Goal: Obtain resource: Obtain resource

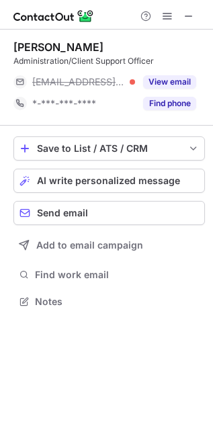
scroll to position [291, 213]
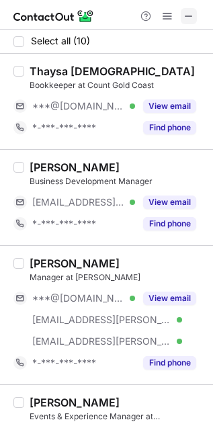
click at [190, 15] on span at bounding box center [188, 16] width 11 height 11
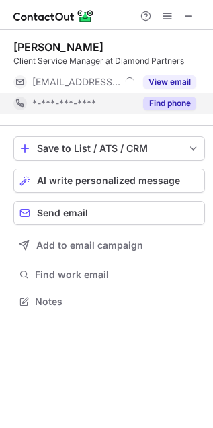
scroll to position [6, 6]
click at [167, 99] on button "Find phone" at bounding box center [169, 103] width 53 height 13
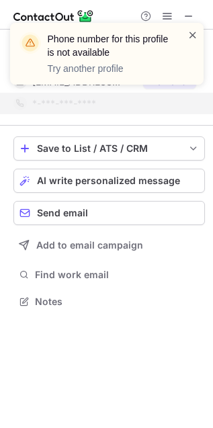
click at [193, 32] on span at bounding box center [192, 34] width 11 height 13
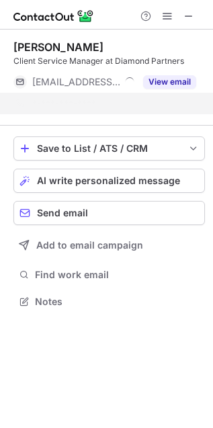
scroll to position [270, 213]
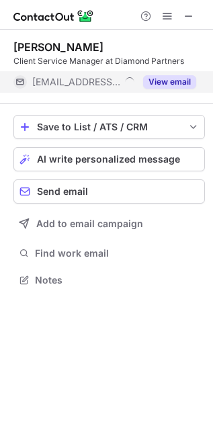
click at [173, 79] on button "View email" at bounding box center [169, 81] width 53 height 13
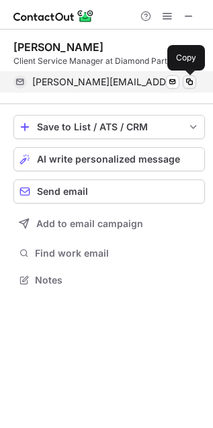
click at [189, 83] on span at bounding box center [189, 82] width 11 height 11
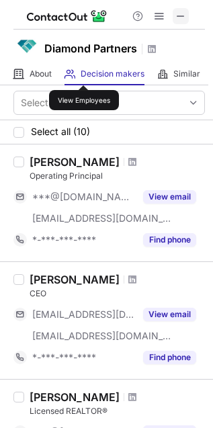
click at [179, 14] on span at bounding box center [180, 16] width 11 height 11
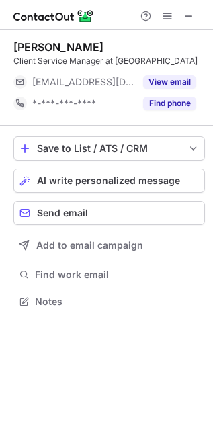
scroll to position [291, 213]
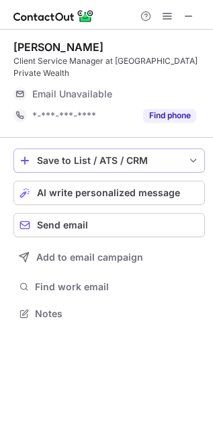
scroll to position [6, 6]
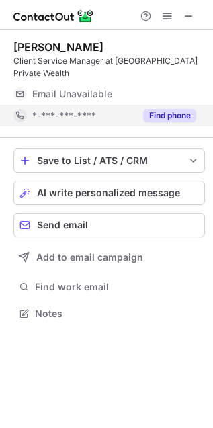
click at [154, 109] on button "Find phone" at bounding box center [169, 115] width 53 height 13
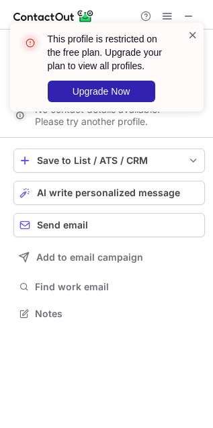
click at [190, 33] on span at bounding box center [192, 34] width 11 height 13
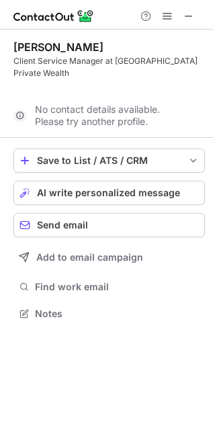
scroll to position [270, 213]
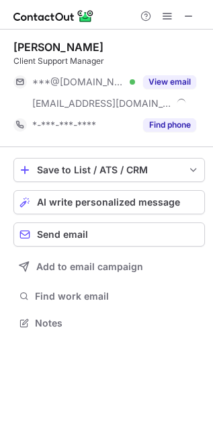
scroll to position [313, 213]
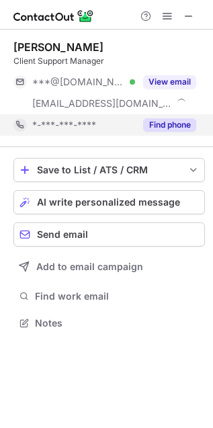
click at [170, 124] on button "Find phone" at bounding box center [169, 124] width 53 height 13
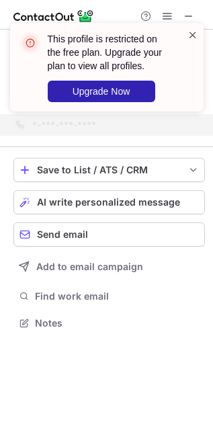
click at [194, 30] on span at bounding box center [192, 34] width 11 height 13
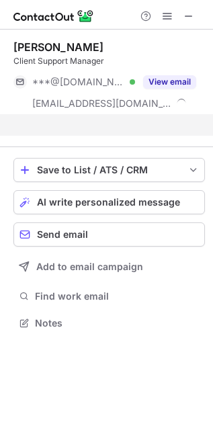
scroll to position [291, 213]
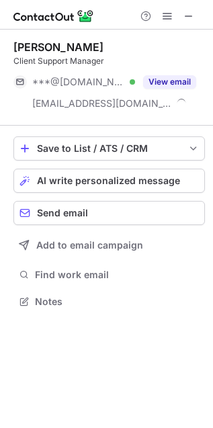
click at [179, 75] on div "This profile is restricted on the free plan. Upgrade your plan to view all prof…" at bounding box center [106, 214] width 213 height 428
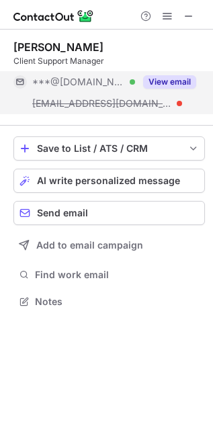
click at [162, 84] on button "View email" at bounding box center [169, 81] width 53 height 13
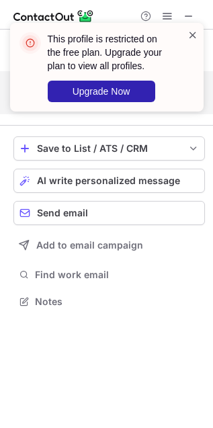
click at [187, 34] on span at bounding box center [192, 34] width 11 height 13
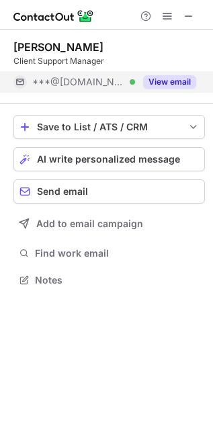
scroll to position [270, 213]
click at [180, 12] on div at bounding box center [167, 16] width 64 height 16
click at [193, 15] on span at bounding box center [188, 16] width 11 height 11
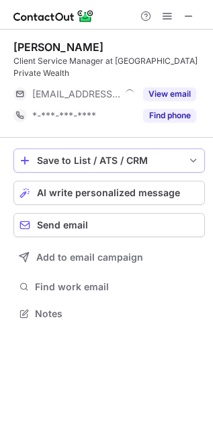
scroll to position [6, 6]
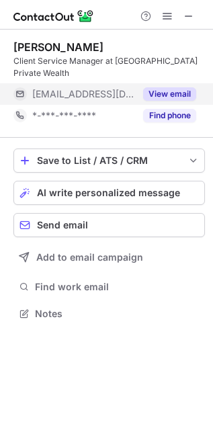
click at [169, 87] on button "View email" at bounding box center [169, 93] width 53 height 13
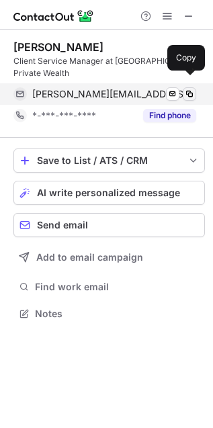
click at [189, 89] on span at bounding box center [189, 94] width 11 height 11
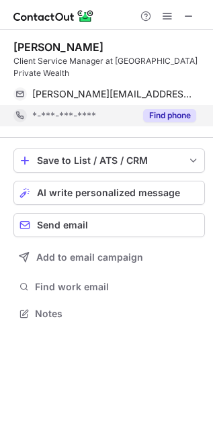
click at [162, 109] on button "Find phone" at bounding box center [169, 115] width 53 height 13
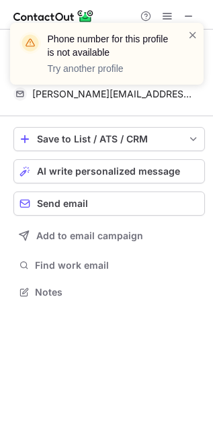
scroll to position [270, 213]
click at [187, 37] on span at bounding box center [192, 34] width 11 height 13
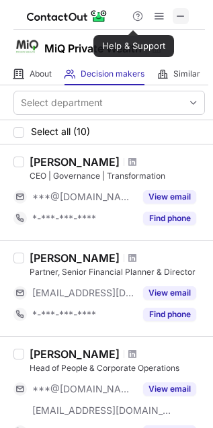
click at [183, 17] on span at bounding box center [180, 16] width 11 height 11
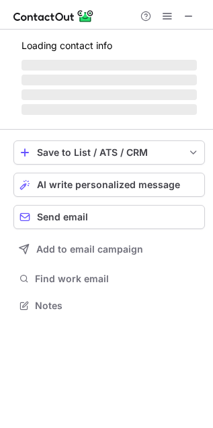
scroll to position [297, 213]
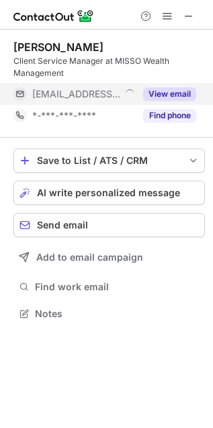
click at [175, 95] on button "View email" at bounding box center [169, 93] width 53 height 13
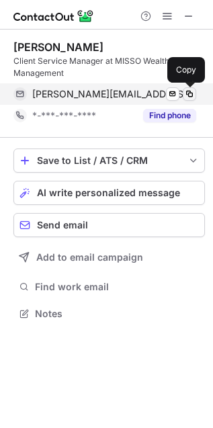
click at [193, 93] on span at bounding box center [189, 94] width 11 height 11
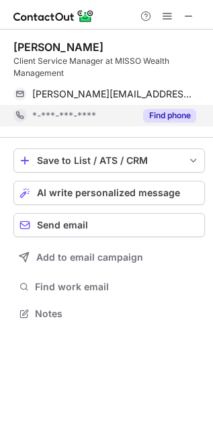
click at [179, 111] on button "Find phone" at bounding box center [169, 115] width 53 height 13
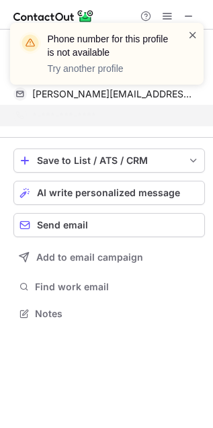
click at [193, 34] on span at bounding box center [192, 34] width 11 height 13
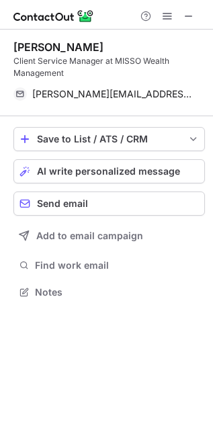
scroll to position [283, 213]
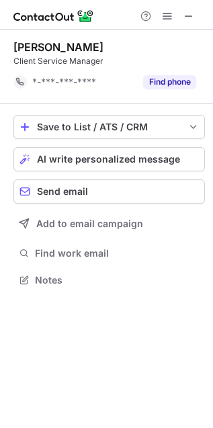
scroll to position [270, 213]
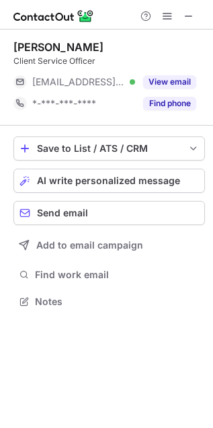
scroll to position [291, 213]
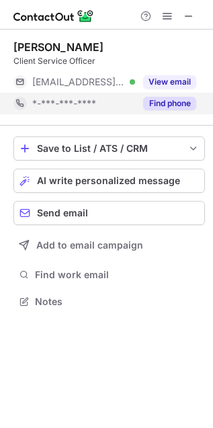
click at [178, 98] on button "Find phone" at bounding box center [169, 103] width 53 height 13
click at [161, 103] on div "*-***-***-****" at bounding box center [114, 103] width 164 height 12
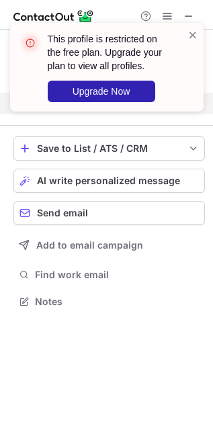
click at [191, 27] on div "This profile is restricted on the free plan. Upgrade your plan to view all prof…" at bounding box center [106, 67] width 193 height 89
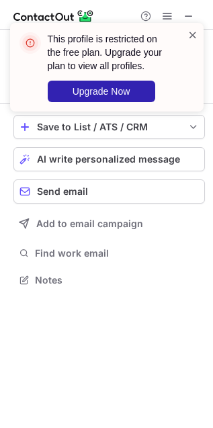
click at [194, 34] on span at bounding box center [192, 34] width 11 height 13
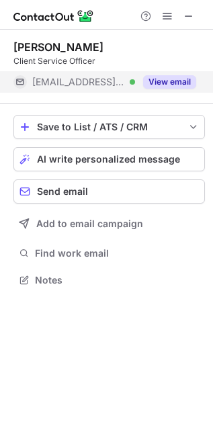
click at [169, 82] on button "View email" at bounding box center [169, 81] width 53 height 13
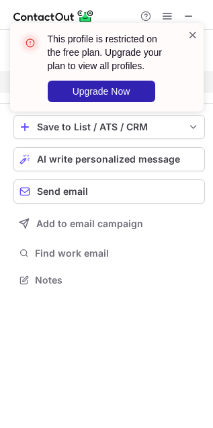
click at [197, 34] on span at bounding box center [192, 34] width 11 height 13
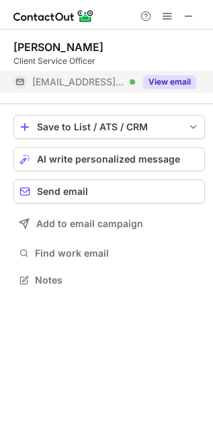
click at [186, 80] on button "View email" at bounding box center [169, 81] width 53 height 13
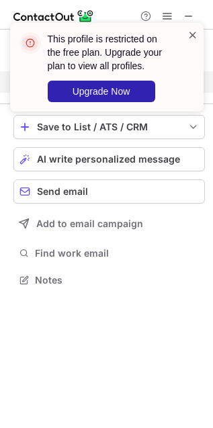
click at [195, 34] on span at bounding box center [192, 34] width 11 height 13
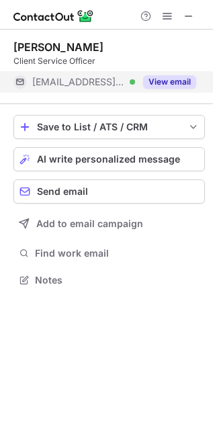
click at [169, 81] on button "View email" at bounding box center [169, 81] width 53 height 13
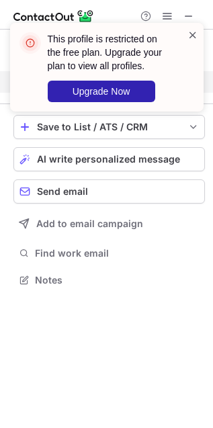
click at [193, 36] on span at bounding box center [192, 34] width 11 height 13
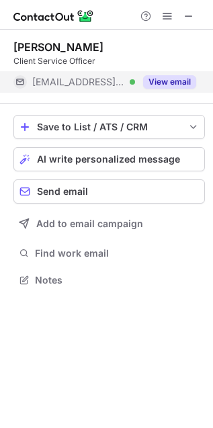
click at [175, 79] on button "View email" at bounding box center [169, 81] width 53 height 13
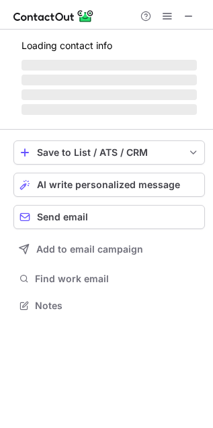
scroll to position [6, 6]
